Goal: Information Seeking & Learning: Learn about a topic

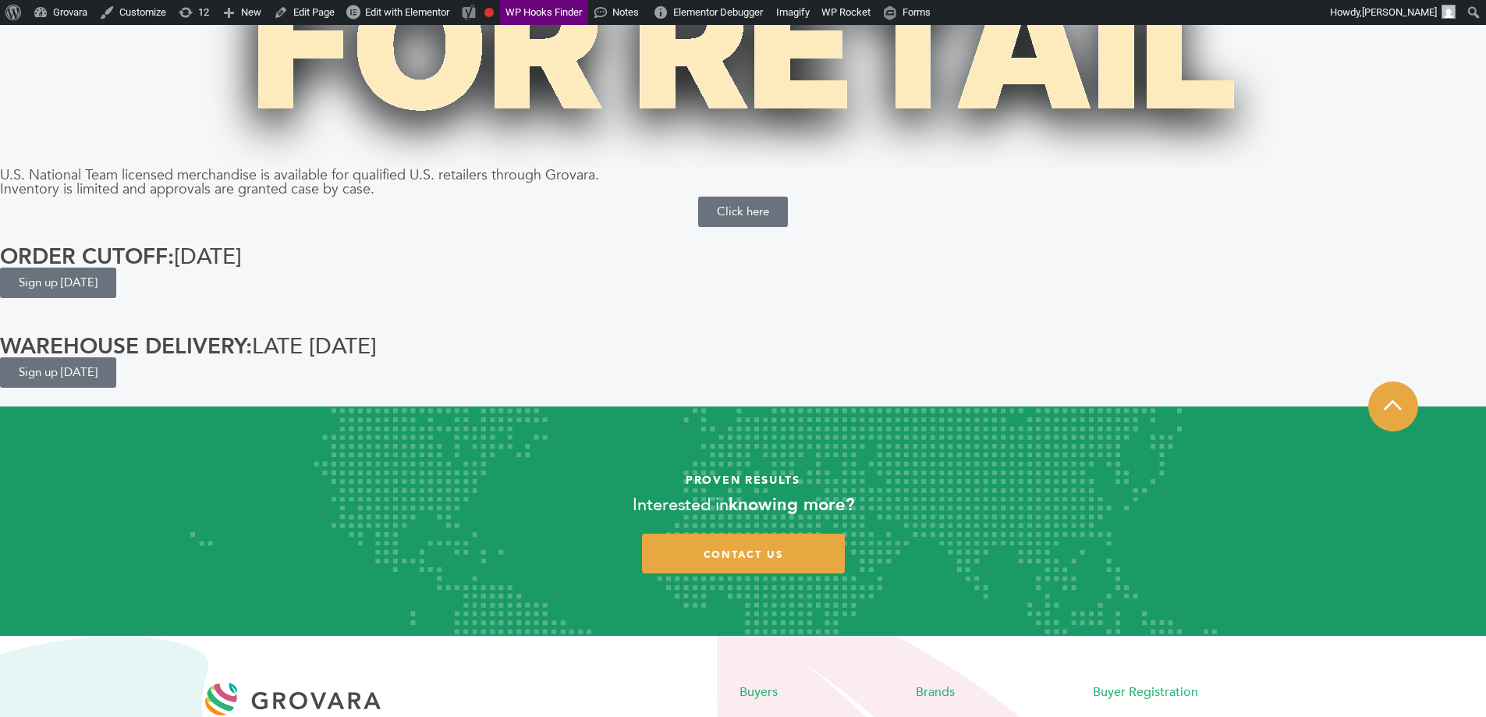
scroll to position [624, 0]
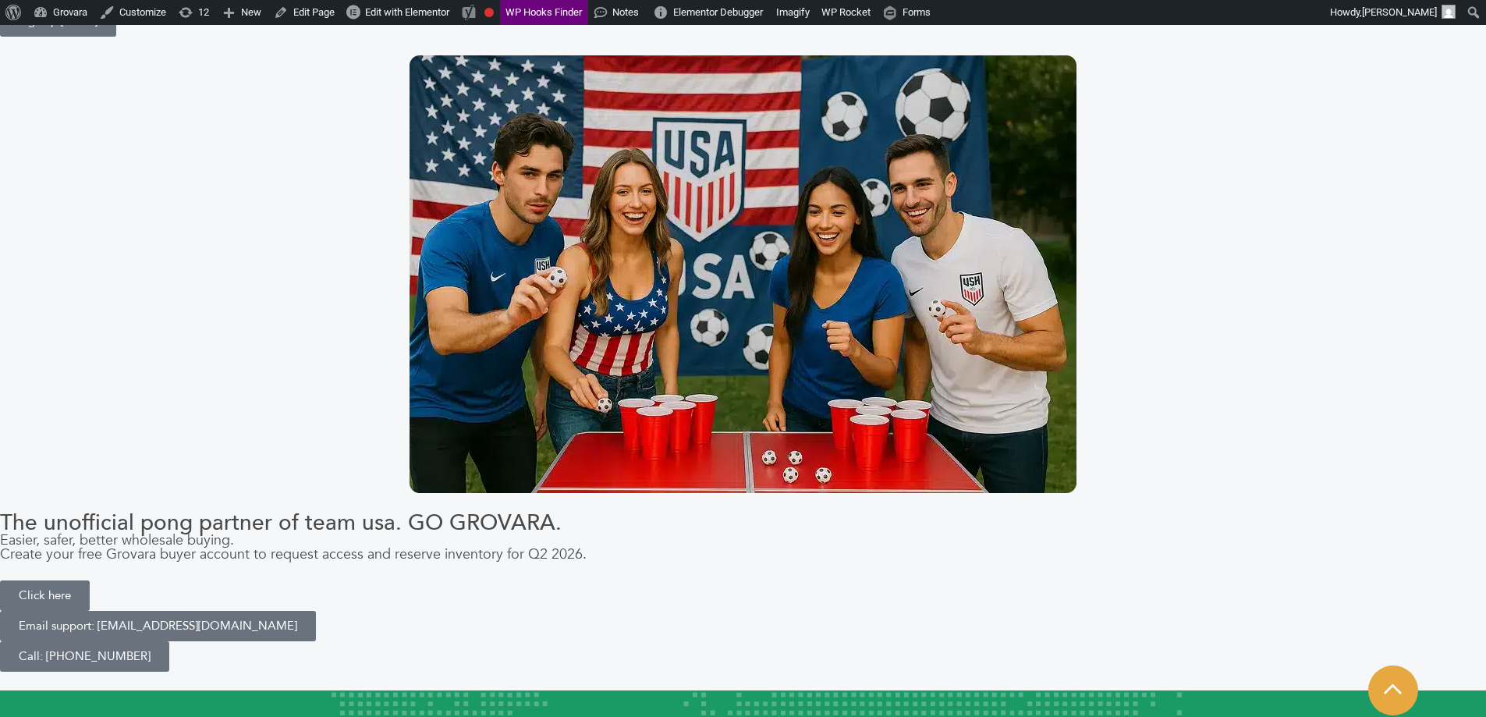
scroll to position [936, 0]
